Goal: Transaction & Acquisition: Book appointment/travel/reservation

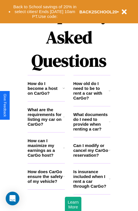
scroll to position [688, 0]
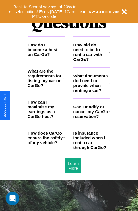
click at [91, 119] on h3 "Can I modify or cancel my CarGo reservation?" at bounding box center [90, 111] width 35 height 14
click at [63, 52] on icon at bounding box center [64, 49] width 2 height 5
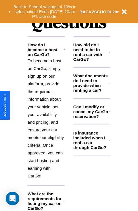
click at [91, 61] on h3 "How old do I need to be to rent a car with CarGo?" at bounding box center [91, 51] width 36 height 19
click at [45, 12] on button "Back to School savings of 20% in select cities! Ends 9/1 at 10am PT. Use code:" at bounding box center [45, 12] width 69 height 18
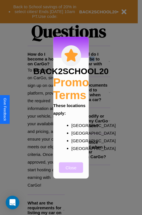
click at [71, 171] on button "Close" at bounding box center [71, 167] width 24 height 11
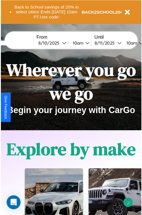
scroll to position [0, 0]
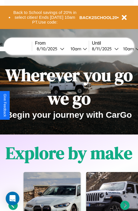
click at [19, 49] on input "text" at bounding box center [10, 49] width 43 height 5
type input "******"
click at [57, 49] on div "8 / 10 / 2025" at bounding box center [48, 48] width 23 height 5
select select "*"
select select "****"
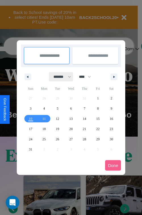
click at [60, 77] on select "******* ******** ***** ***** *** **** **** ****** ********* ******* ******** **…" at bounding box center [61, 76] width 24 height 9
select select "*"
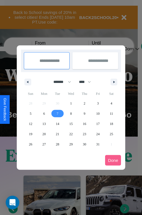
click at [57, 113] on span "7" at bounding box center [58, 114] width 2 height 10
type input "**********"
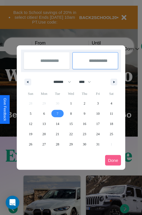
click at [71, 124] on span "15" at bounding box center [70, 124] width 3 height 10
type input "**********"
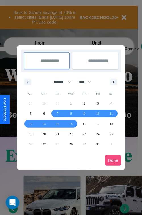
click at [113, 160] on button "Done" at bounding box center [113, 160] width 16 height 11
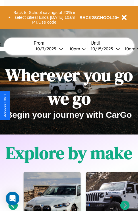
click at [81, 49] on div "10am" at bounding box center [73, 48] width 15 height 5
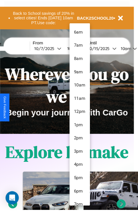
scroll to position [46, 0]
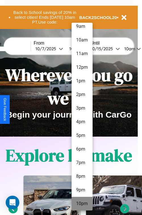
click at [82, 204] on li "10pm" at bounding box center [82, 204] width 21 height 14
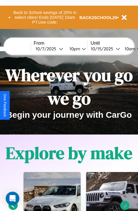
scroll to position [0, 22]
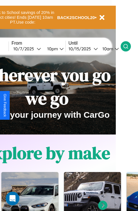
click at [128, 46] on icon at bounding box center [126, 46] width 6 height 6
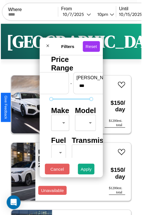
scroll to position [17, 0]
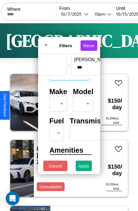
click at [57, 102] on body "CarGo Where From 10 / 7 / 2025 10pm Until 10 / 15 / 2025 10am Become a Host Log…" at bounding box center [69, 117] width 138 height 234
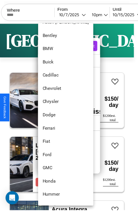
scroll to position [65, 0]
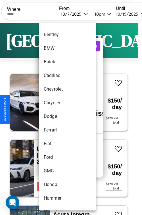
click at [57, 116] on li "Dodge" at bounding box center [67, 117] width 57 height 14
type input "*****"
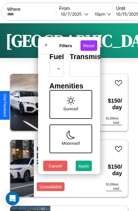
scroll to position [82, 0]
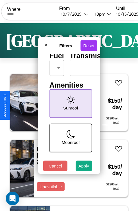
click at [70, 102] on icon at bounding box center [70, 99] width 9 height 9
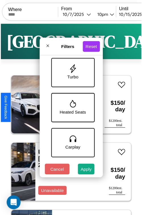
scroll to position [288, 0]
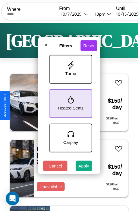
click at [70, 102] on icon at bounding box center [71, 99] width 6 height 7
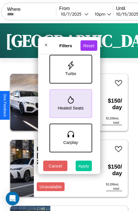
click at [84, 167] on button "Apply" at bounding box center [84, 166] width 16 height 11
